Goal: Task Accomplishment & Management: Manage account settings

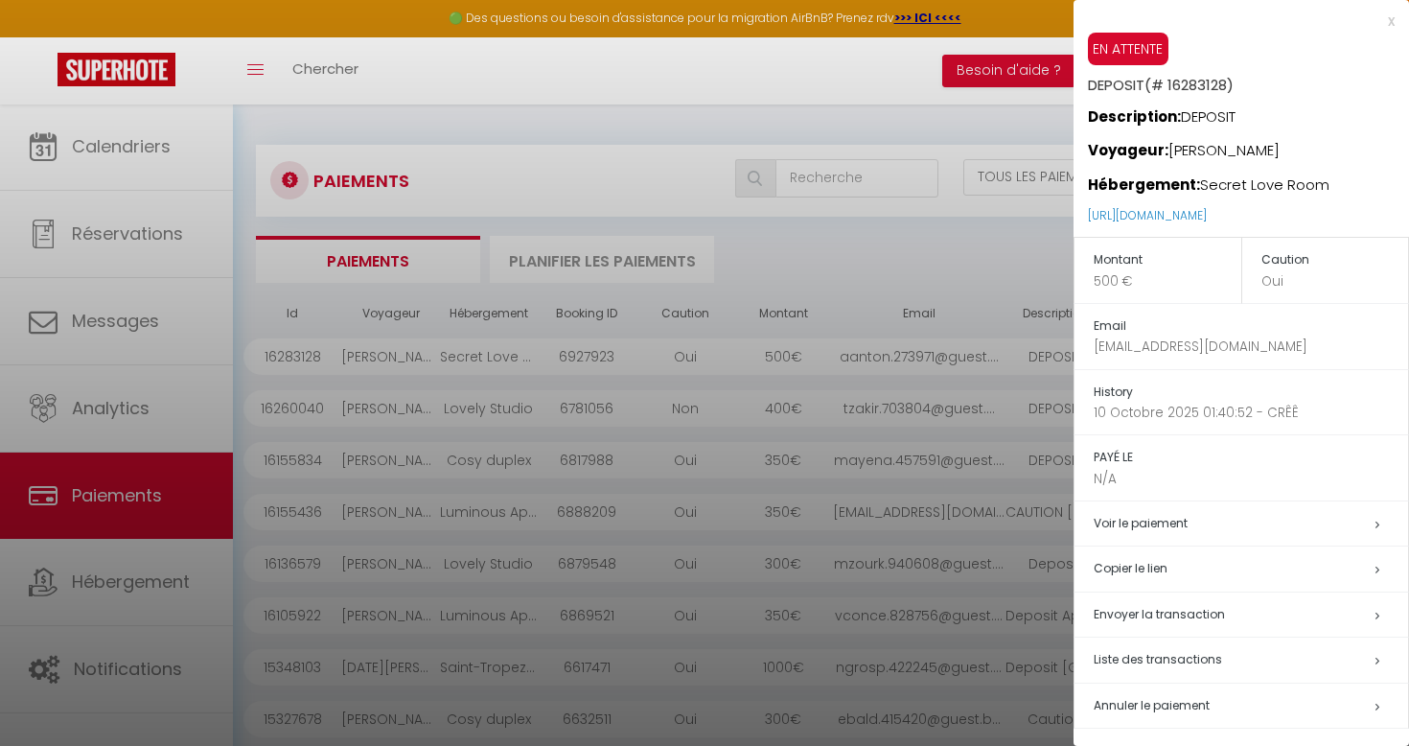
select select "2"
select select "0"
click at [638, 240] on div at bounding box center [704, 373] width 1409 height 746
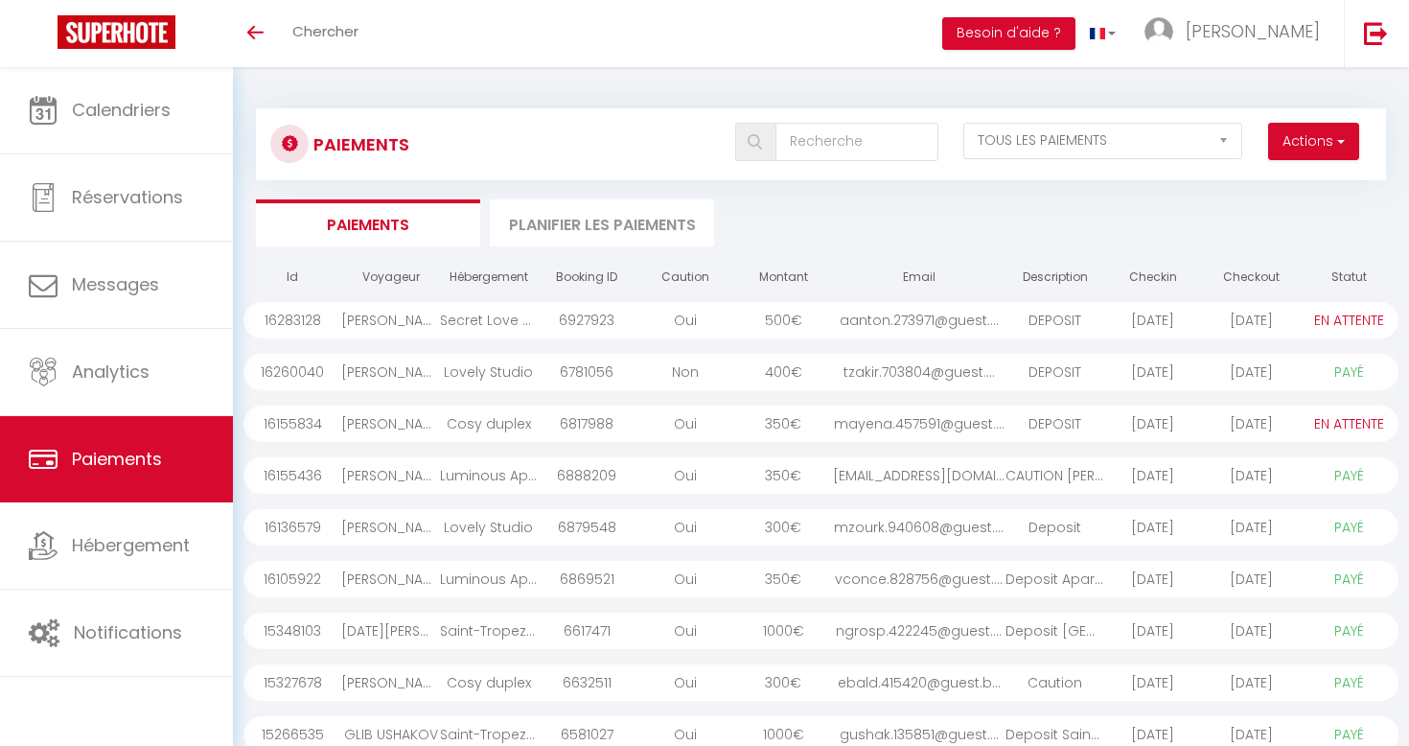
select select "2"
select select "0"
click at [802, 311] on span "€" at bounding box center [797, 320] width 12 height 19
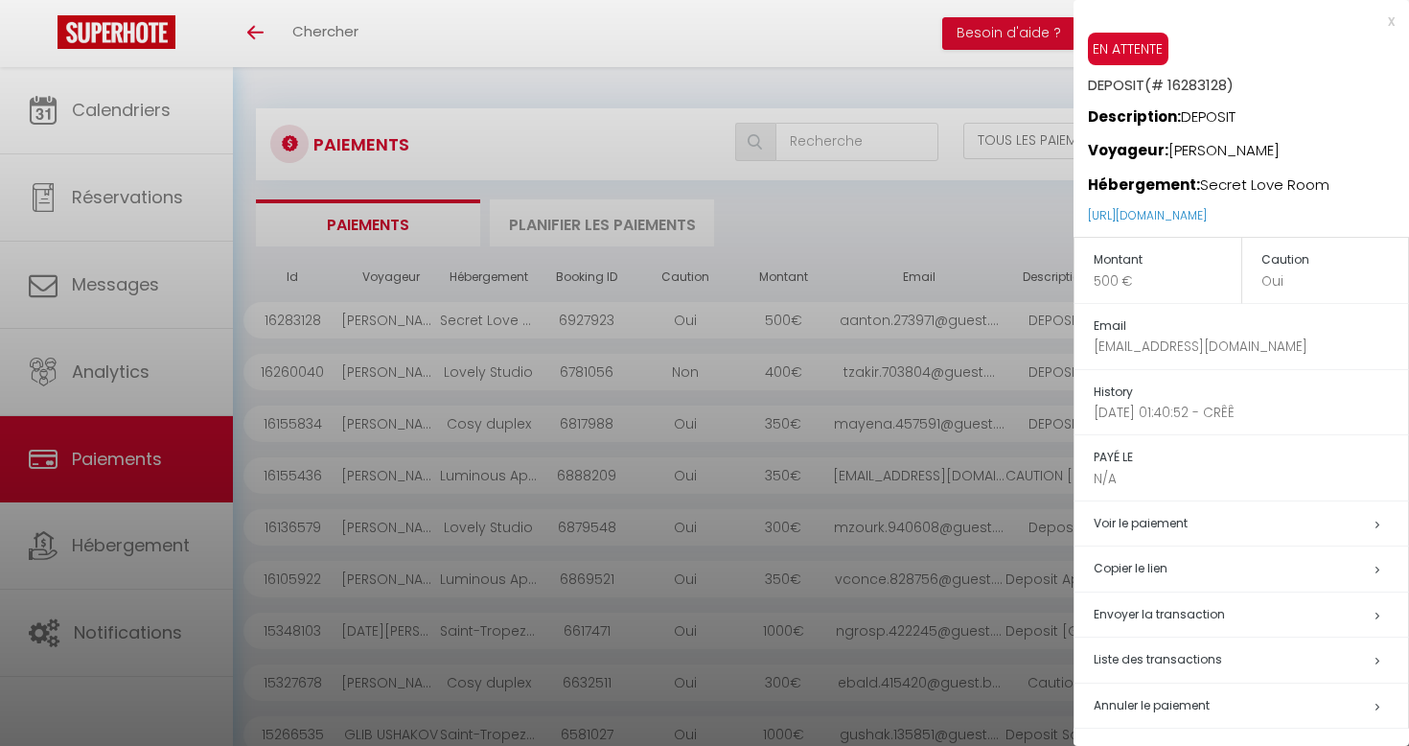
click at [880, 390] on div at bounding box center [704, 373] width 1409 height 746
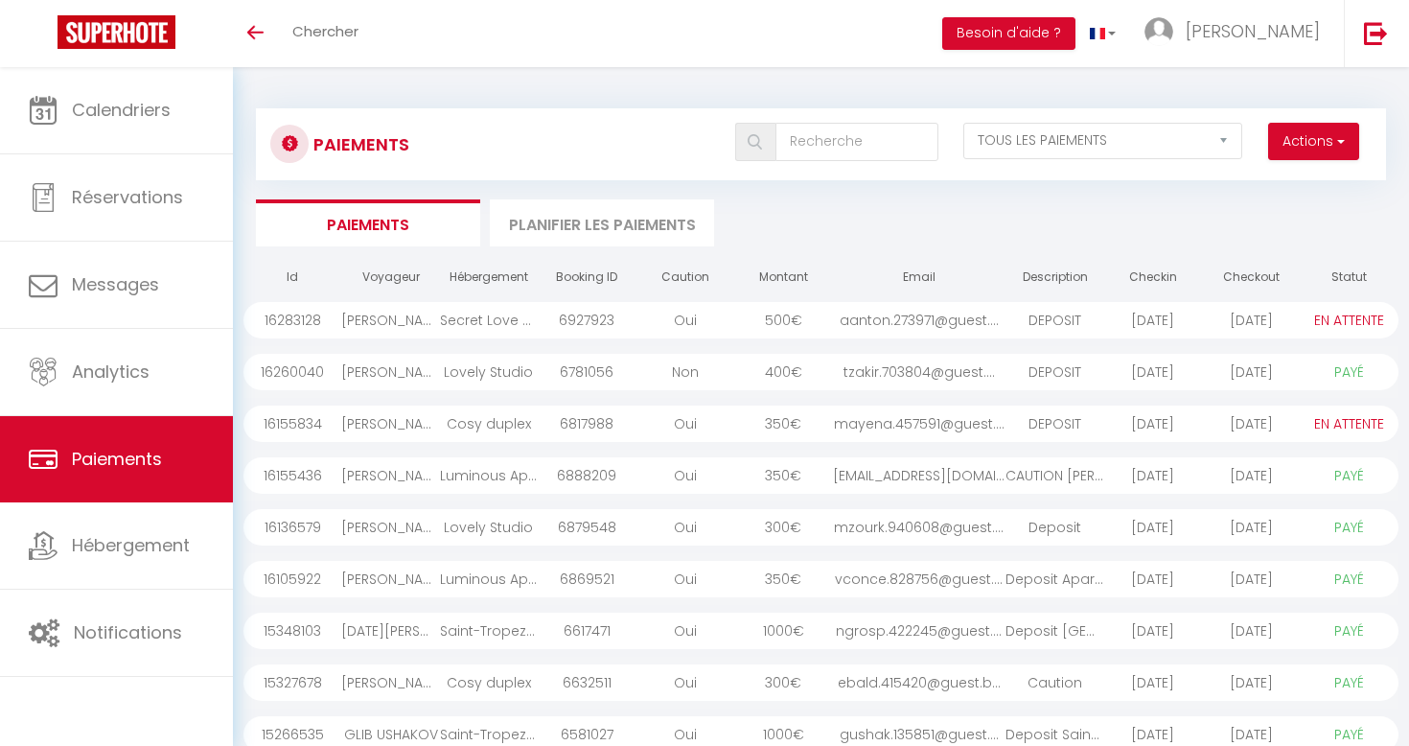
click at [899, 328] on div "aanton.273971@guest...." at bounding box center [920, 320] width 174 height 36
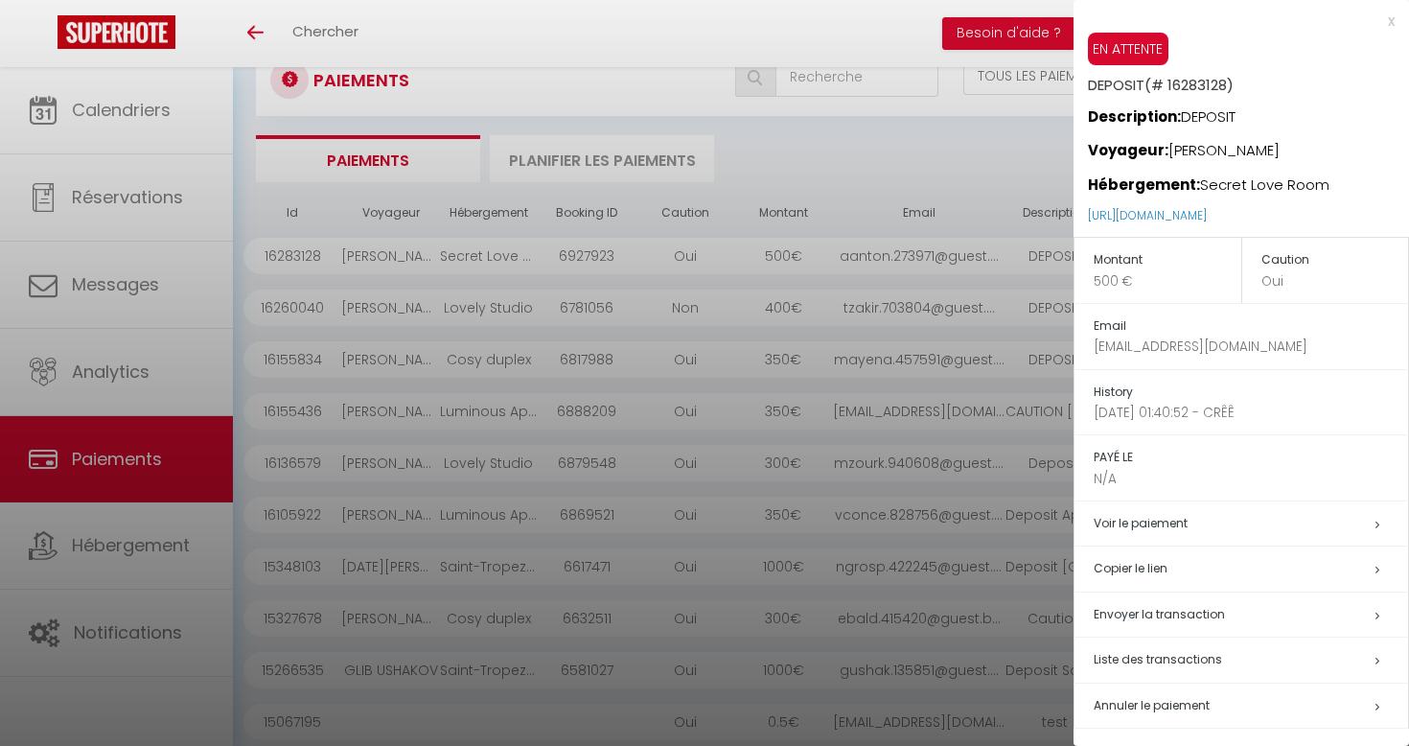
scroll to position [125, 0]
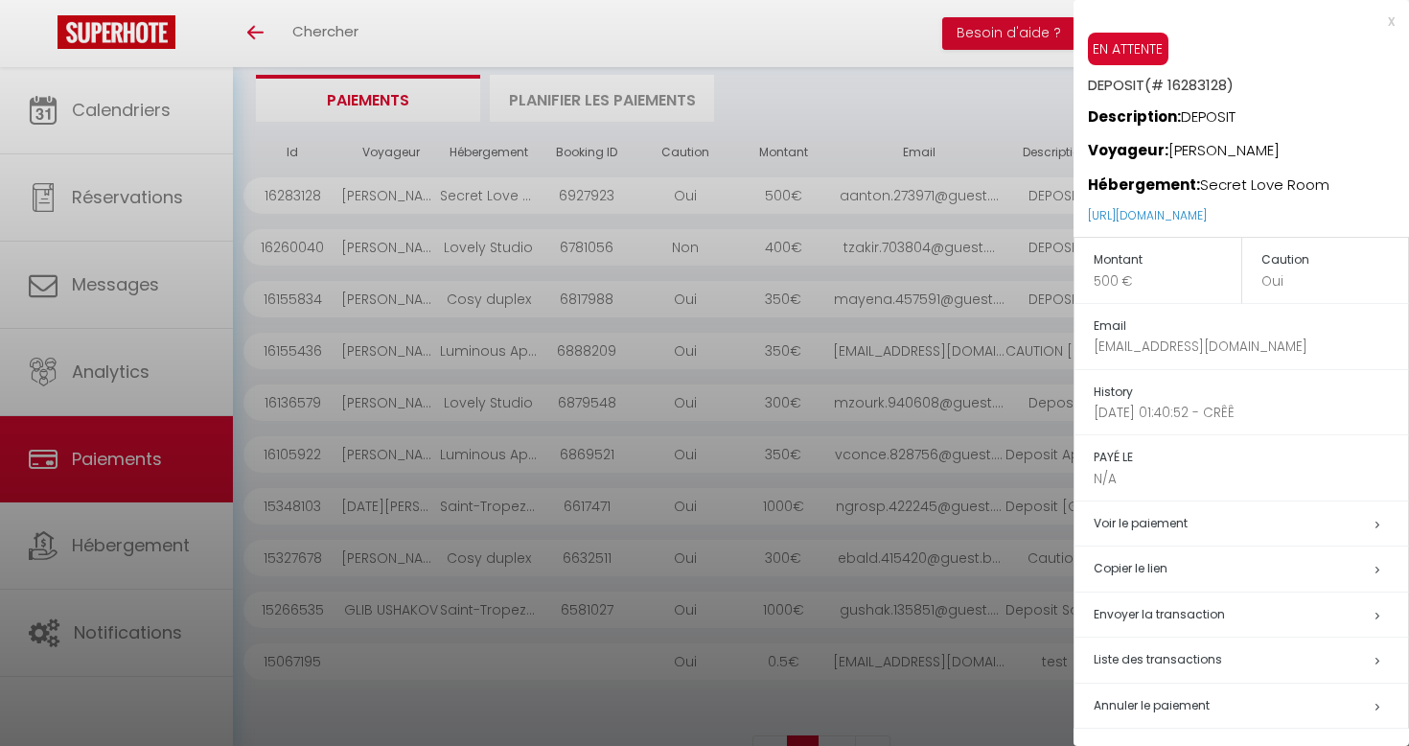
click at [1201, 558] on h5 "Copier le lien" at bounding box center [1251, 569] width 315 height 22
